Goal: Information Seeking & Learning: Learn about a topic

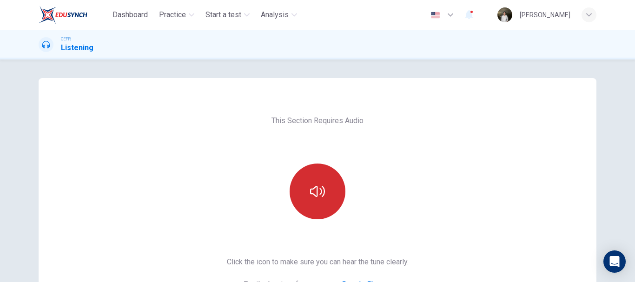
click at [309, 181] on button "button" at bounding box center [317, 192] width 56 height 56
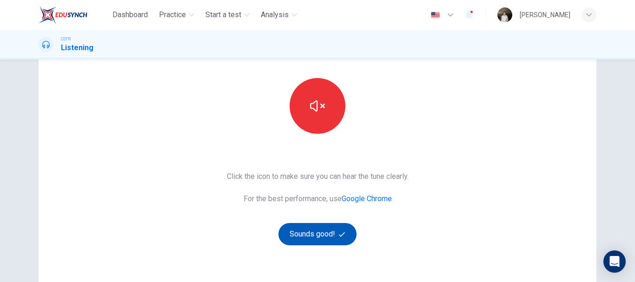
click at [344, 228] on button "Sounds good!" at bounding box center [317, 234] width 78 height 22
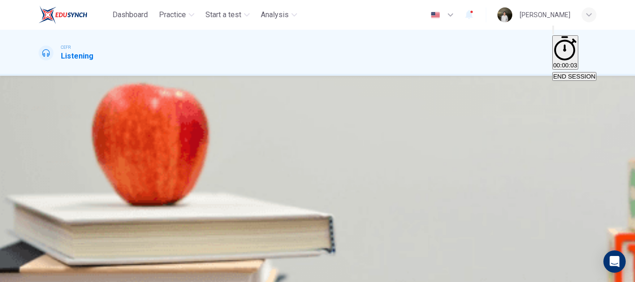
scroll to position [74, 0]
click at [78, 175] on button "Click to Zoom" at bounding box center [58, 174] width 39 height 48
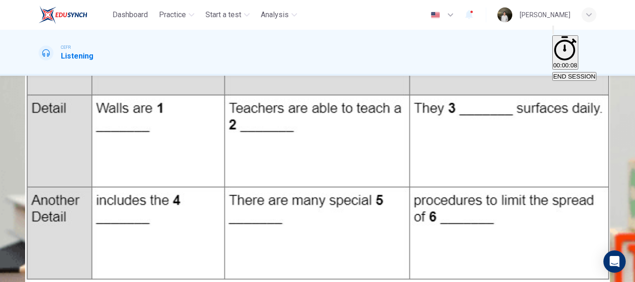
click at [606, 112] on img at bounding box center [317, 141] width 635 height 282
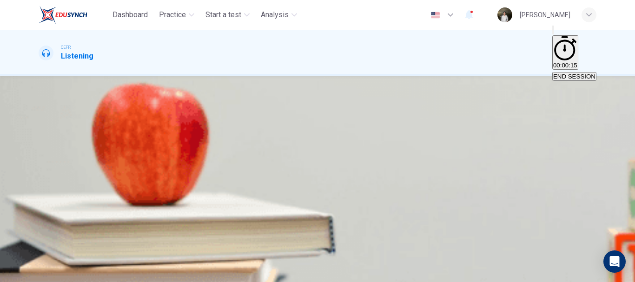
scroll to position [0, 0]
type input "1"
click at [78, 171] on button "Click to Zoom" at bounding box center [58, 185] width 39 height 48
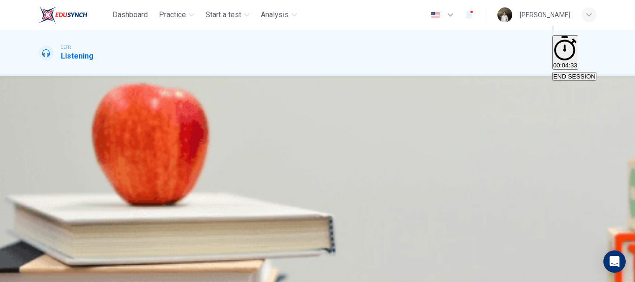
scroll to position [74, 0]
type input "99"
click at [119, 144] on input at bounding box center [79, 139] width 80 height 9
type input "pai"
type input "100"
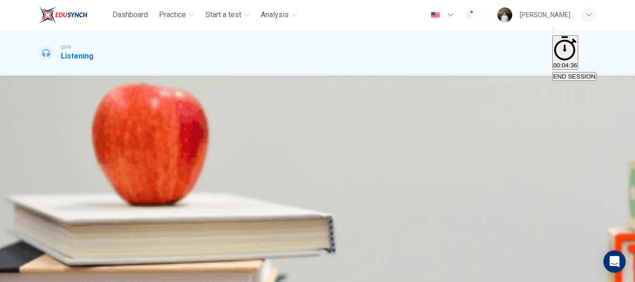
type input "painted"
type input "0"
type input "painted"
click at [369, 232] on div "1 painted 2 3 4 5 6" at bounding box center [318, 190] width 558 height 134
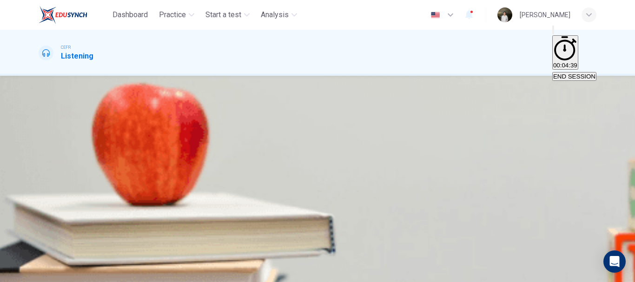
scroll to position [94, 0]
click at [119, 166] on input at bounding box center [79, 162] width 80 height 9
type input "variety courses"
click at [119, 189] on input at bounding box center [79, 184] width 80 height 9
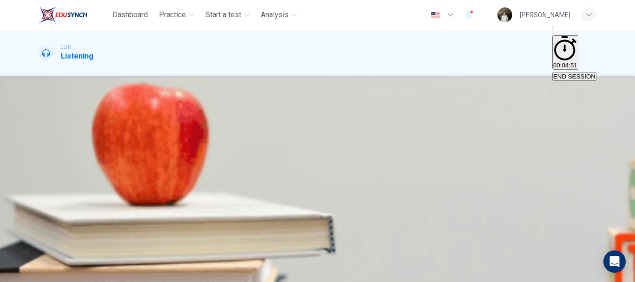
scroll to position [92, 0]
type input "clean"
click at [438, 122] on div "Click to Zoom" at bounding box center [318, 97] width 558 height 49
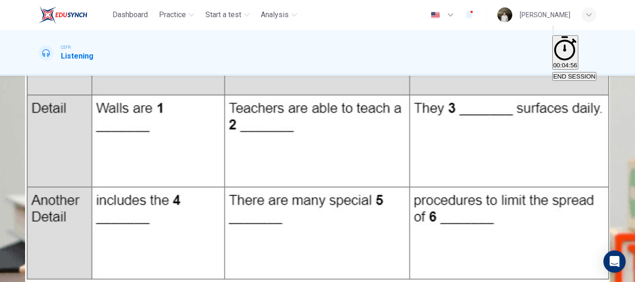
click at [598, 82] on img at bounding box center [317, 141] width 635 height 282
drag, startPoint x: 615, startPoint y: 39, endPoint x: 597, endPoint y: 26, distance: 22.5
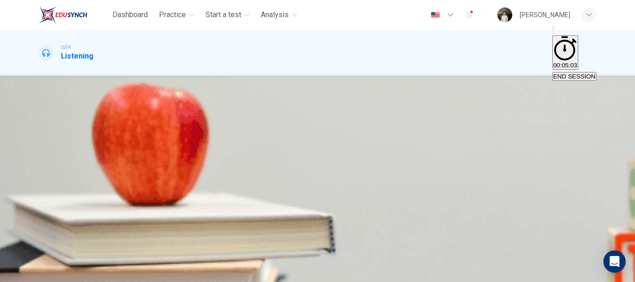
scroll to position [175, 0]
click at [348, 171] on div "1 painted 2 variety courses 3 clean 4 5 6" at bounding box center [318, 104] width 558 height 134
click at [119, 170] on input at bounding box center [79, 165] width 80 height 9
type input "virus"
click at [354, 164] on div "1 painted 2 variety courses 3 clean 4 5 6 virus" at bounding box center [318, 104] width 558 height 134
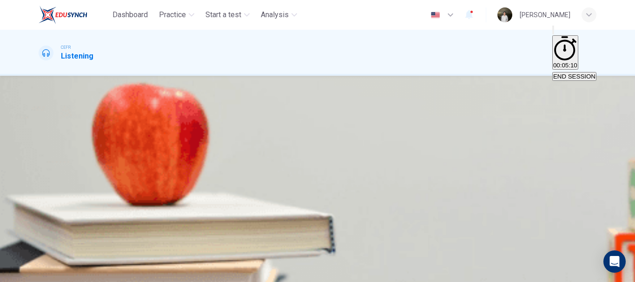
click at [119, 125] on input at bounding box center [79, 120] width 80 height 9
type input "km"
click at [119, 147] on input at bounding box center [79, 142] width 80 height 9
type input "n"
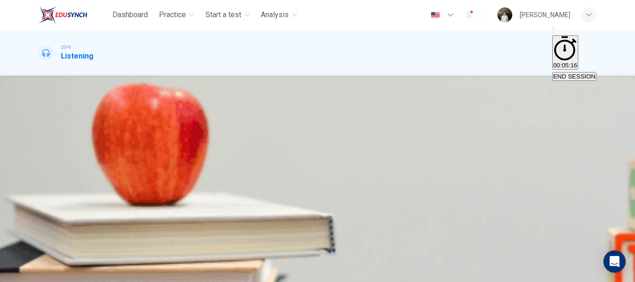
click at [40, 256] on span "SUBMIT" at bounding box center [28, 252] width 23 height 7
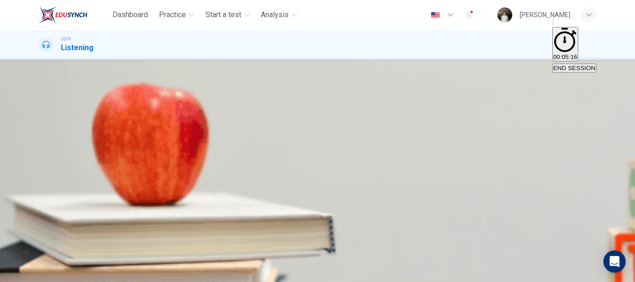
drag, startPoint x: 394, startPoint y: 250, endPoint x: 401, endPoint y: 256, distance: 8.6
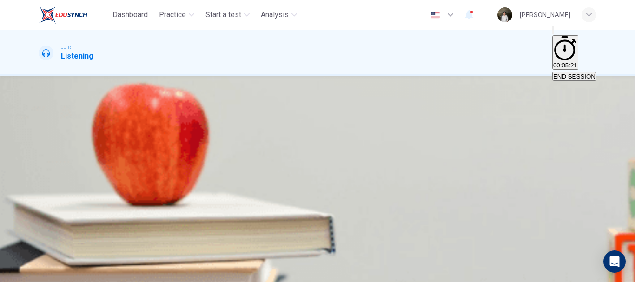
scroll to position [113, 0]
click at [348, 185] on body "Dashboard Practice Start a test Analysis English en ​ [PERSON_NAME] CEFR Listen…" at bounding box center [317, 141] width 635 height 282
type input "C"
click at [335, 219] on body "Dashboard Practice Start a test Analysis English en ​ [PERSON_NAME] CEFR Listen…" at bounding box center [317, 141] width 635 height 282
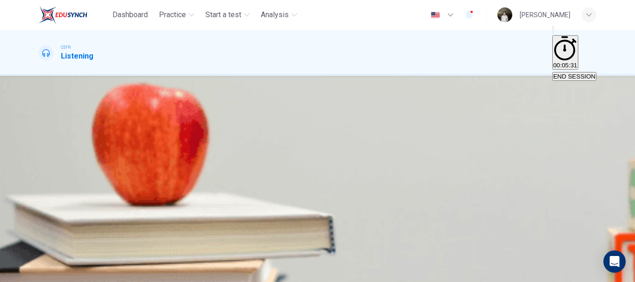
type input "A"
click at [335, 203] on body "Dashboard Practice Start a test Analysis English en ​ [PERSON_NAME] CEFR Listen…" at bounding box center [317, 141] width 635 height 282
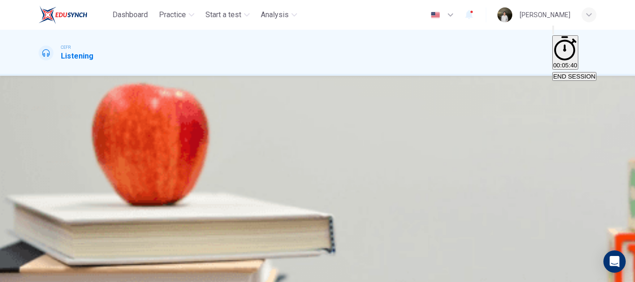
type input "C"
click at [336, 227] on body "Dashboard Practice Start a test Analysis English en ​ [PERSON_NAME] CEFR Listen…" at bounding box center [317, 141] width 635 height 282
type input "B"
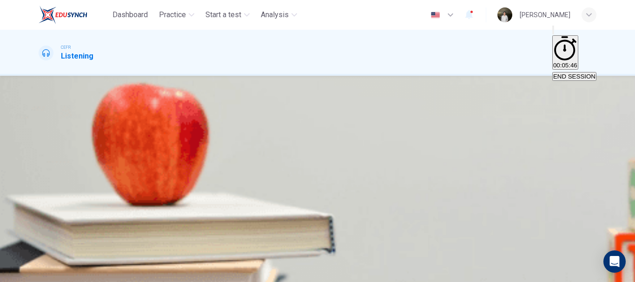
click at [41, 255] on button "SUBMIT" at bounding box center [28, 264] width 25 height 33
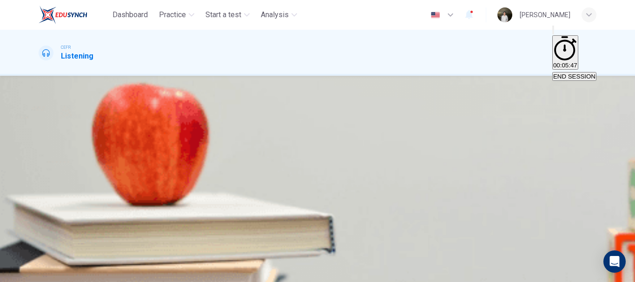
scroll to position [55, 0]
click at [40, 157] on button "button" at bounding box center [40, 161] width 2 height 9
type input "1"
click at [40, 157] on button "button" at bounding box center [40, 161] width 2 height 9
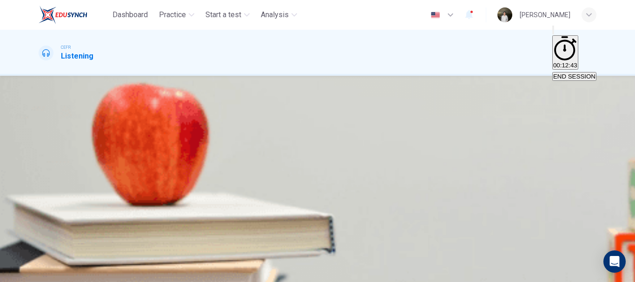
type input "0"
click at [300, 143] on span "The difference between acting for film and for stage" at bounding box center [228, 139] width 141 height 7
click at [41, 266] on button "SUBMIT" at bounding box center [28, 264] width 25 height 33
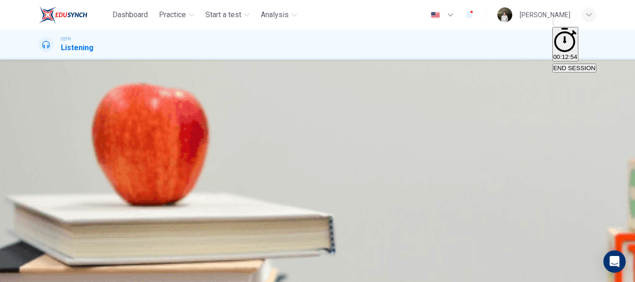
scroll to position [59, 0]
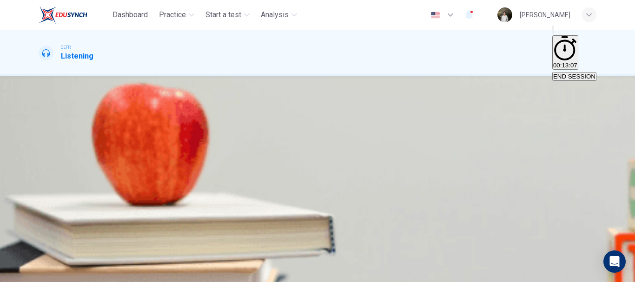
scroll to position [66, 0]
click at [218, 136] on span "It is true, because in theater, the audience is always at a distance" at bounding box center [128, 139] width 179 height 7
click at [41, 255] on button "SUBMIT" at bounding box center [28, 264] width 25 height 33
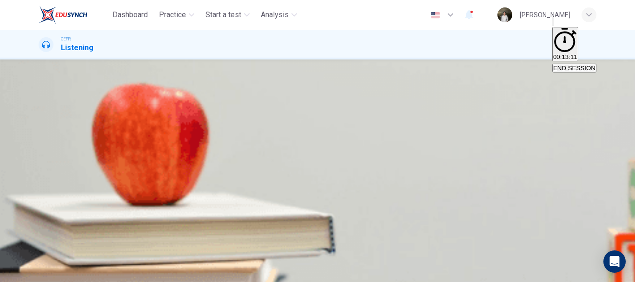
scroll to position [57, 0]
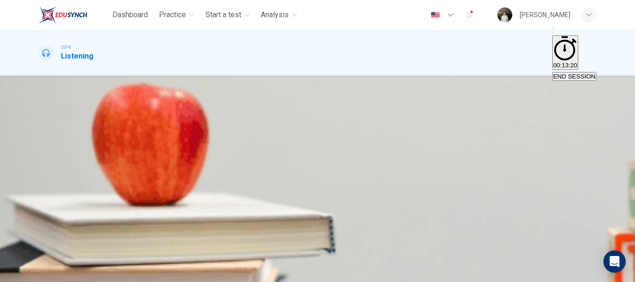
click at [391, 143] on span "As an example of an actor who failed to project his voice well on film" at bounding box center [340, 139] width 187 height 7
drag, startPoint x: 346, startPoint y: 276, endPoint x: 355, endPoint y: 260, distance: 17.9
click at [355, 260] on div "SKIP SUBMIT" at bounding box center [317, 265] width 635 height 34
click at [40, 256] on span "SUBMIT" at bounding box center [28, 252] width 23 height 7
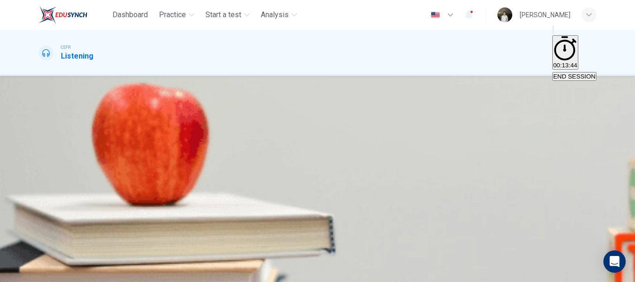
click at [417, 144] on button "C Actors only have to act in front of a few people" at bounding box center [466, 136] width 129 height 16
click at [41, 256] on button "SUBMIT" at bounding box center [28, 264] width 25 height 33
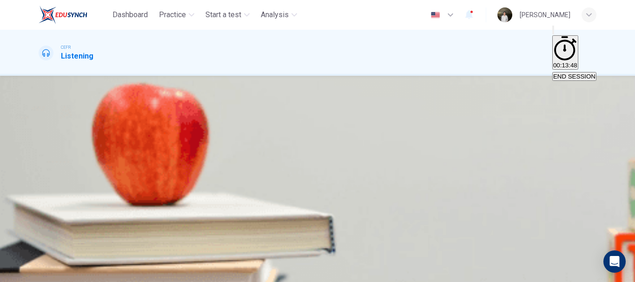
click at [40, 99] on button "button" at bounding box center [40, 95] width 2 height 9
click at [39, 107] on span at bounding box center [39, 107] width 0 height 0
click at [184, 145] on span "People make comparisons where none actually exist" at bounding box center [111, 148] width 144 height 7
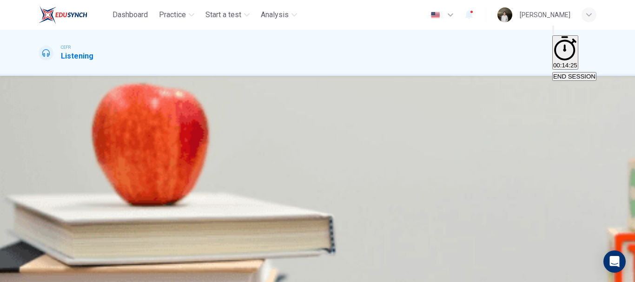
click at [40, 256] on span "SUBMIT" at bounding box center [28, 252] width 23 height 7
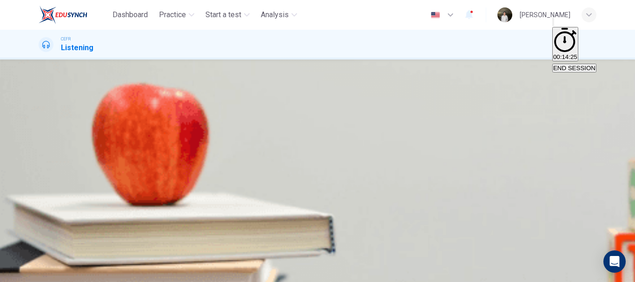
type input "0"
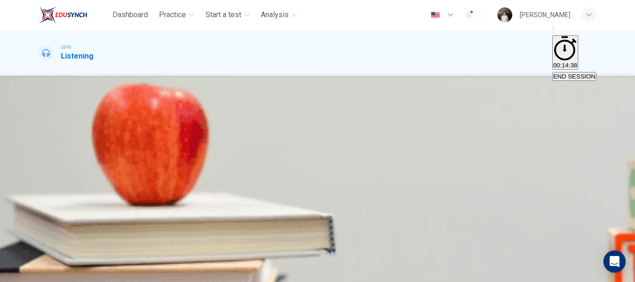
drag, startPoint x: 60, startPoint y: 160, endPoint x: 55, endPoint y: 160, distance: 5.1
click at [55, 178] on div "03m 56s" at bounding box center [318, 201] width 558 height 47
click at [40, 179] on button "button" at bounding box center [40, 183] width 2 height 9
type input "1"
click at [40, 179] on button "button" at bounding box center [40, 183] width 2 height 9
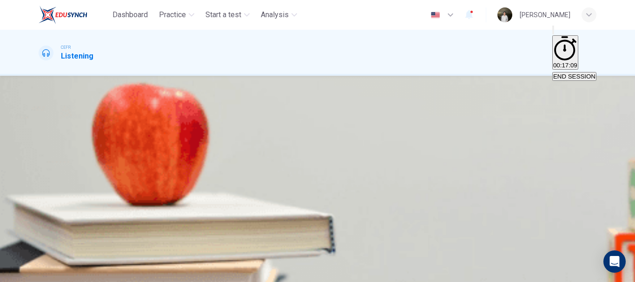
click at [40, 179] on button "button" at bounding box center [40, 183] width 2 height 9
type input "0"
click at [87, 158] on span "to pay bills easily." at bounding box center [63, 161] width 48 height 7
click at [40, 256] on span "SUBMIT" at bounding box center [28, 252] width 23 height 7
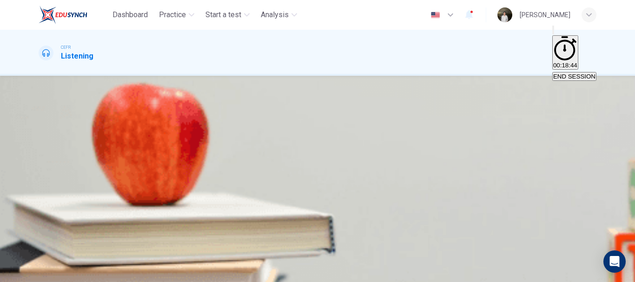
click at [113, 166] on button "C student." at bounding box center [102, 158] width 24 height 16
click at [41, 256] on button "SUBMIT" at bounding box center [28, 264] width 25 height 33
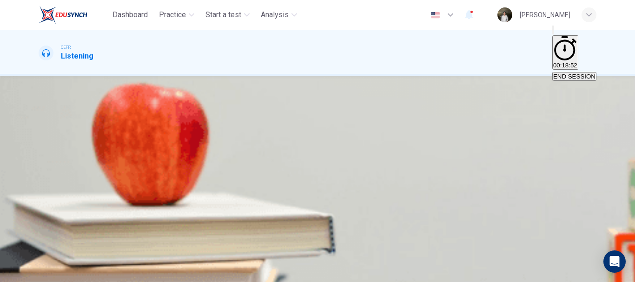
click at [131, 165] on span "Deposit Account" at bounding box center [108, 161] width 45 height 7
click at [40, 256] on span "SUBMIT" at bounding box center [28, 252] width 23 height 7
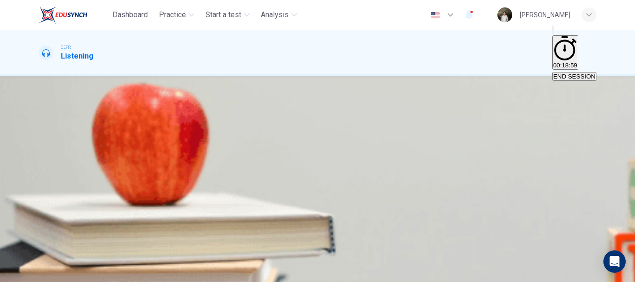
scroll to position [133, 0]
click at [119, 187] on input at bounding box center [79, 182] width 80 height 9
type input "m"
type input "Master Card"
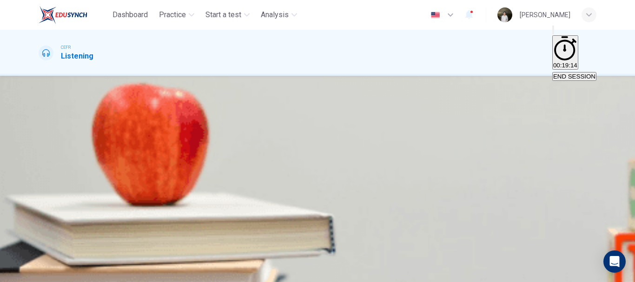
click at [119, 209] on input at bounding box center [79, 204] width 80 height 9
type input "2.5%"
click at [119, 204] on input at bounding box center [79, 200] width 80 height 9
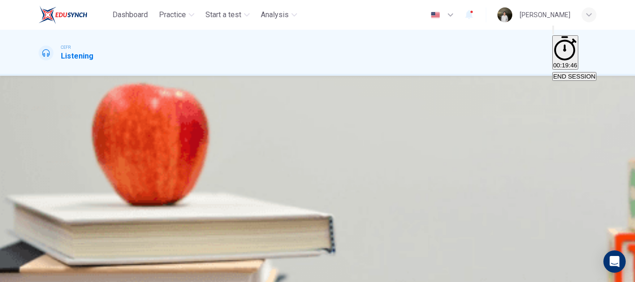
type input "internet"
click at [119, 184] on input at bounding box center [79, 179] width 80 height 9
type input "500 pounds"
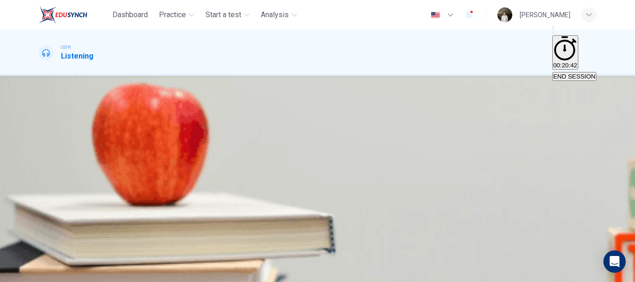
drag, startPoint x: 355, startPoint y: 201, endPoint x: 305, endPoint y: 207, distance: 50.1
click at [119, 125] on input "500 pounds" at bounding box center [79, 120] width 80 height 9
type input "74"
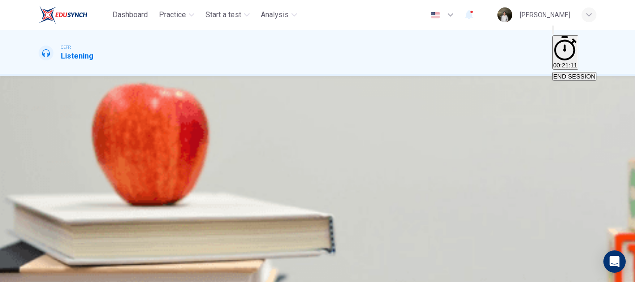
type input "2"
type input "75"
type input "2"
type input "76"
type input "2%"
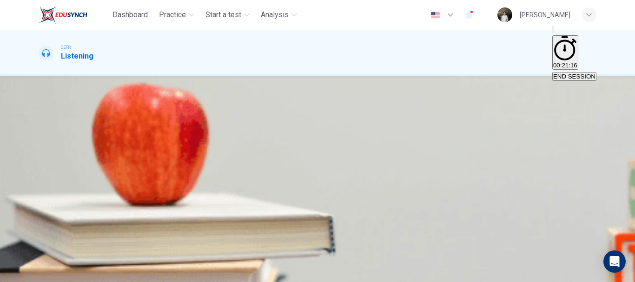
scroll to position [133, 0]
type input "77"
type input "2%"
click at [119, 147] on input at bounding box center [79, 142] width 80 height 9
type input "77"
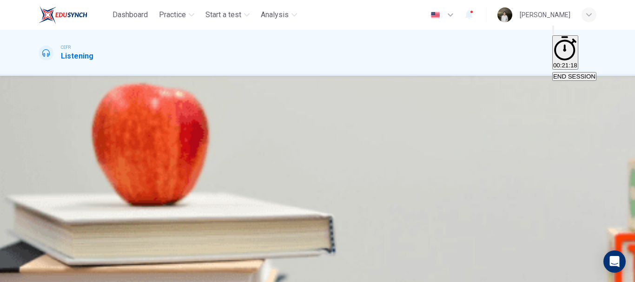
type input "Re"
type input "78"
type input "Requit"
type input "78"
type input "Requireme"
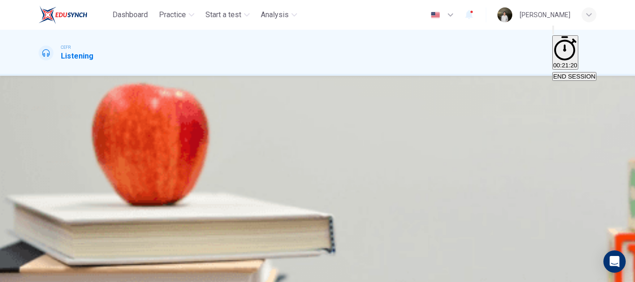
type input "78"
type input "Requirement"
type input "79"
type input "Requirement"
click at [119, 170] on input at bounding box center [79, 165] width 80 height 9
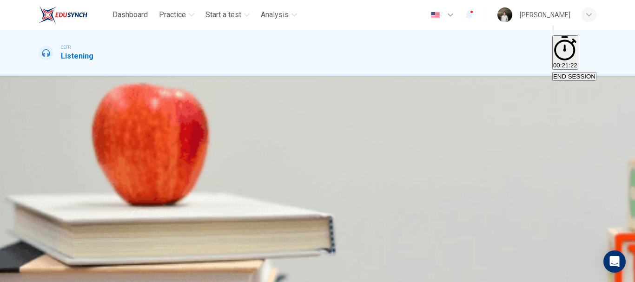
type input "79"
type input "5"
type input "79"
type input "1"
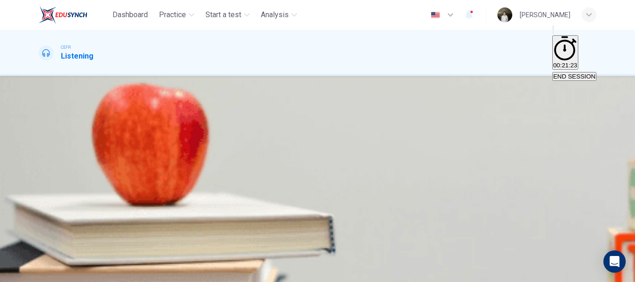
type input "80"
type input "15"
type input "80"
type input "1"
type input "81"
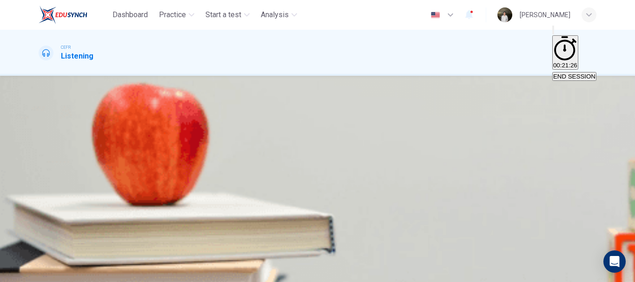
type input "81"
type input "5"
type input "82"
type input "5"
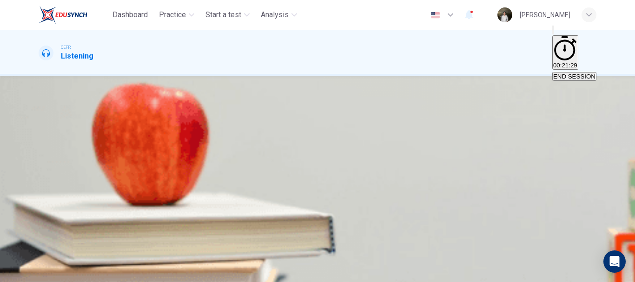
type input "79"
click at [119, 182] on input "5" at bounding box center [79, 177] width 80 height 9
type input "80"
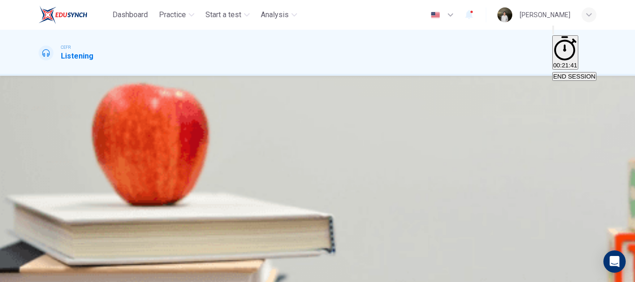
type input "15"
type input "80"
type input "150"
type input "81"
type input "1500"
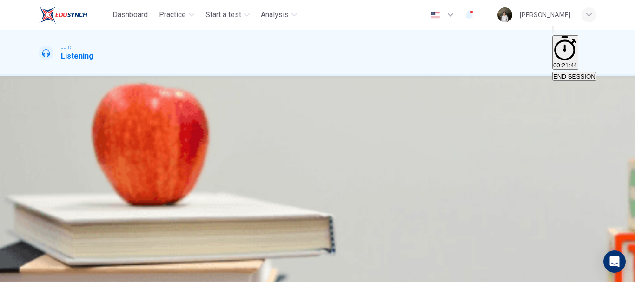
type input "81"
type input "1500 p"
type input "81"
type input "1500 po"
type input "82"
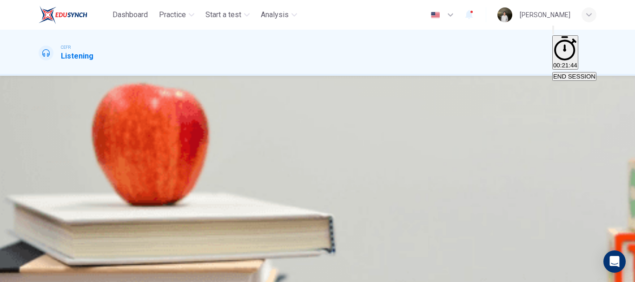
type input "1500 pou"
type input "82"
type input "1500 pound"
type input "82"
type input "1500 pounds"
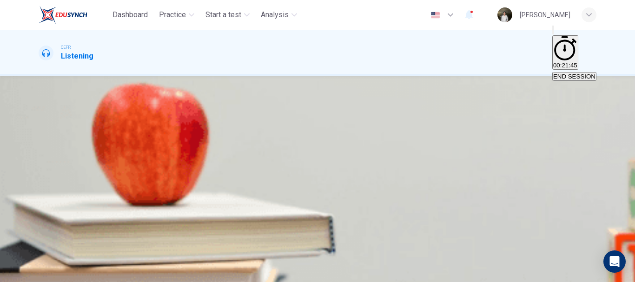
type input "82"
type input "1500 pounds"
click at [41, 256] on button "SUBMIT" at bounding box center [28, 264] width 25 height 33
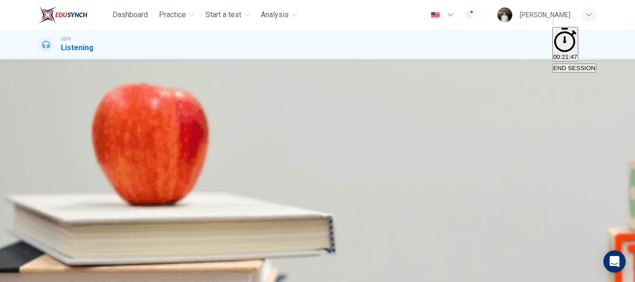
scroll to position [0, 0]
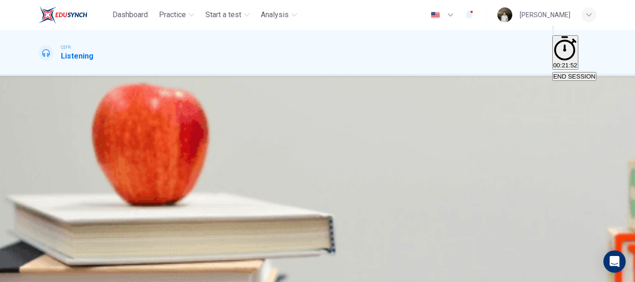
click at [49, 187] on icon "button" at bounding box center [45, 191] width 8 height 8
click at [104, 165] on span "3:30 p.m." at bounding box center [91, 161] width 26 height 7
click at [40, 256] on span "SUBMIT" at bounding box center [28, 252] width 23 height 7
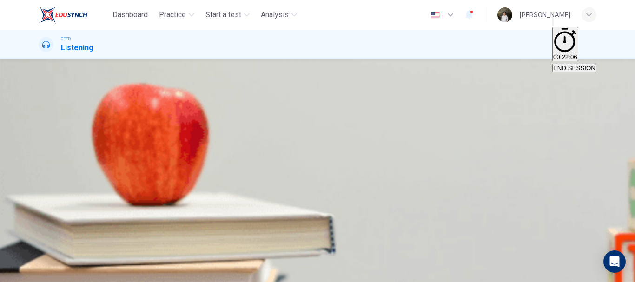
type input "89"
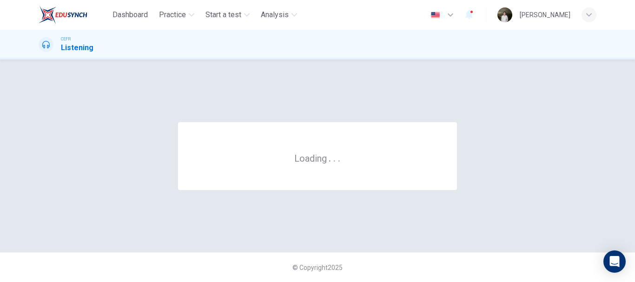
scroll to position [0, 0]
